Goal: Task Accomplishment & Management: Use online tool/utility

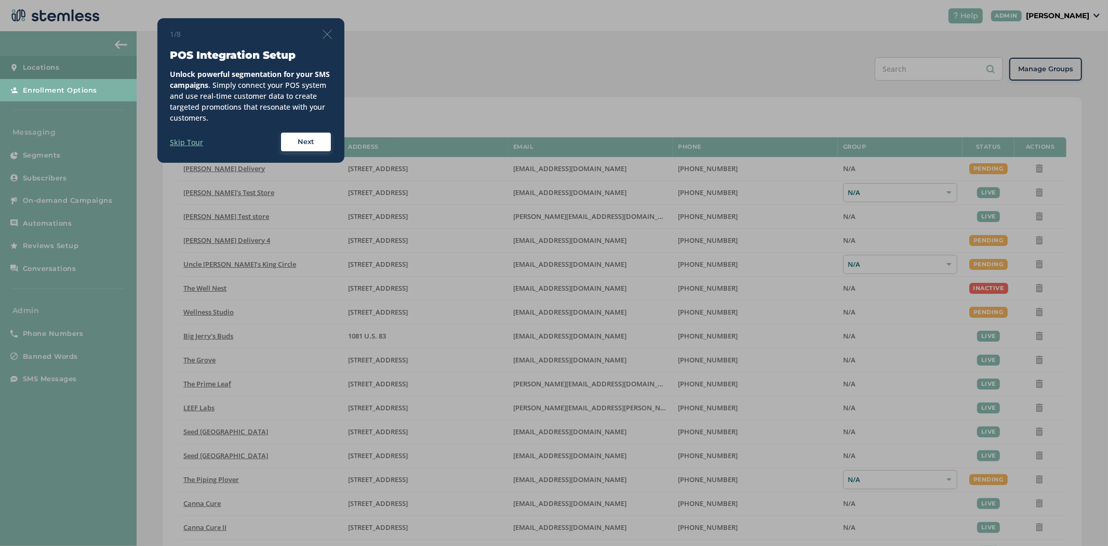
click at [325, 33] on img at bounding box center [327, 34] width 9 height 9
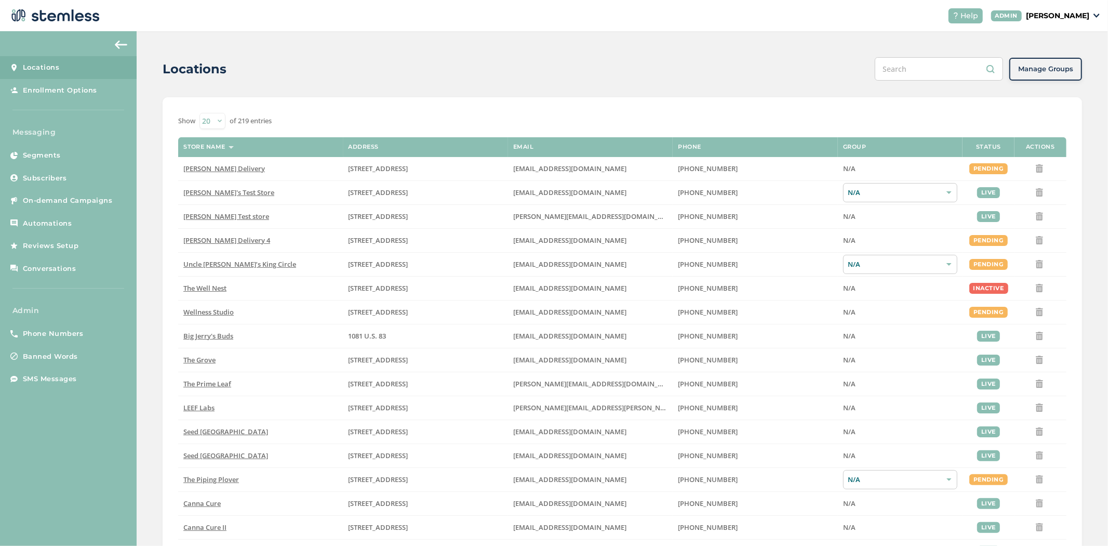
click at [1078, 17] on p "[PERSON_NAME]" at bounding box center [1057, 15] width 63 height 11
click at [1052, 74] on span "Impersonate" at bounding box center [1063, 75] width 51 height 10
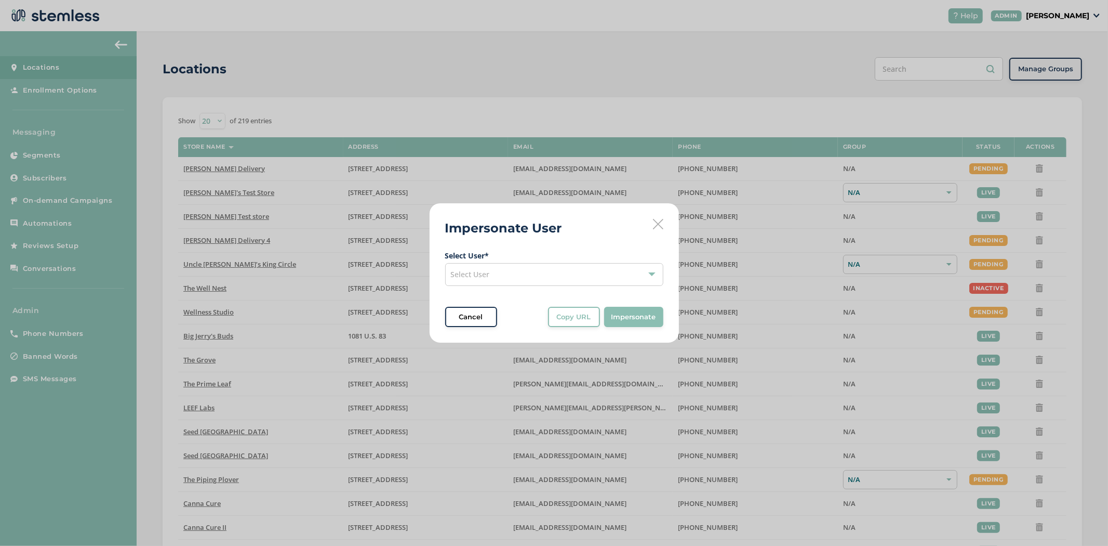
click at [505, 273] on div "Select User" at bounding box center [554, 274] width 218 height 23
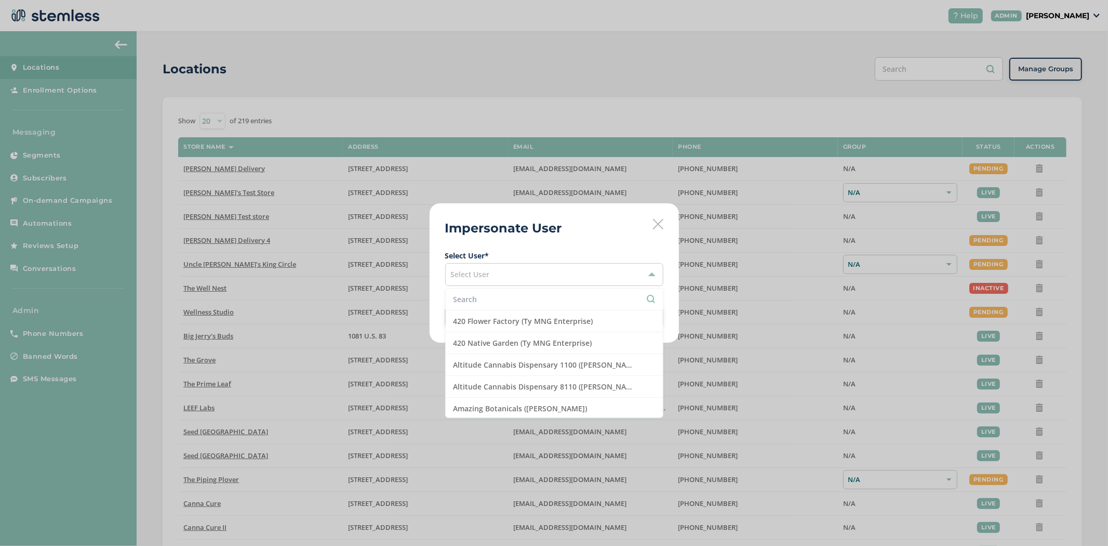
click at [495, 296] on input "text" at bounding box center [555, 299] width 202 height 11
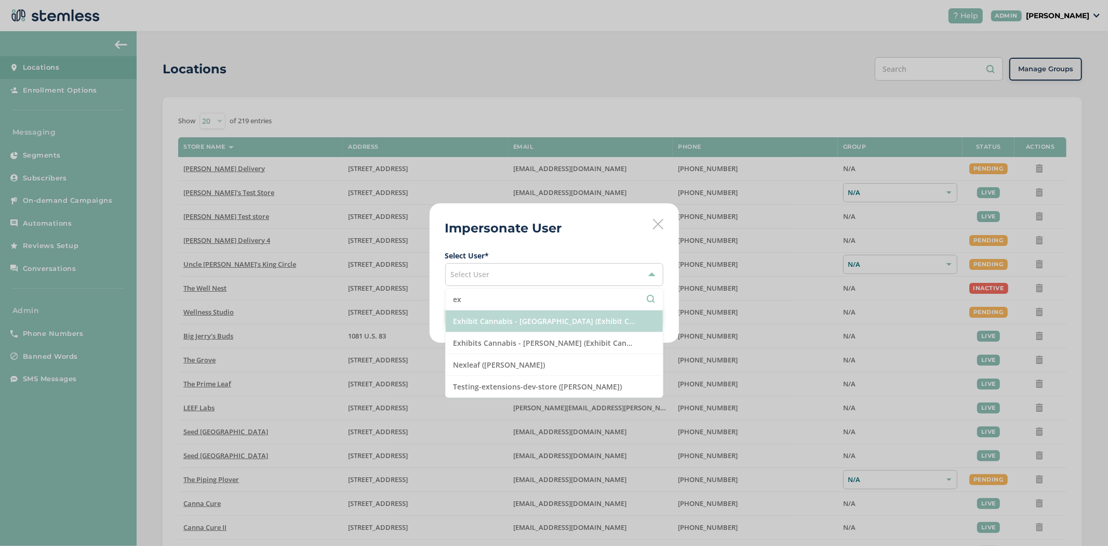
type input "ex"
click at [481, 318] on li "Exhibit Cannabis - [GEOGRAPHIC_DATA] (Exhibit Cannabis)" at bounding box center [554, 321] width 217 height 22
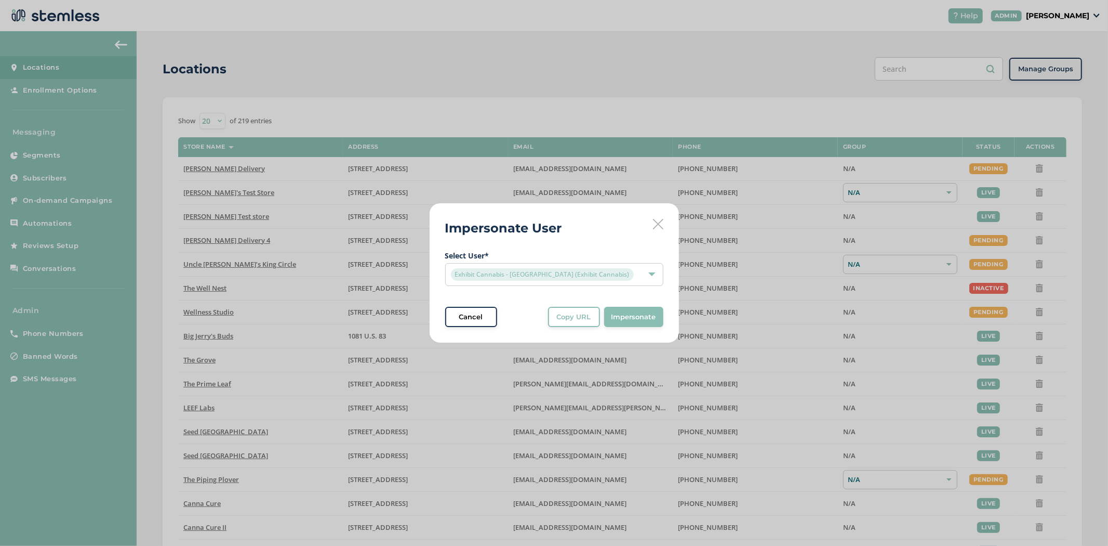
click at [623, 323] on button "Impersonate" at bounding box center [633, 317] width 59 height 21
